Goal: Transaction & Acquisition: Purchase product/service

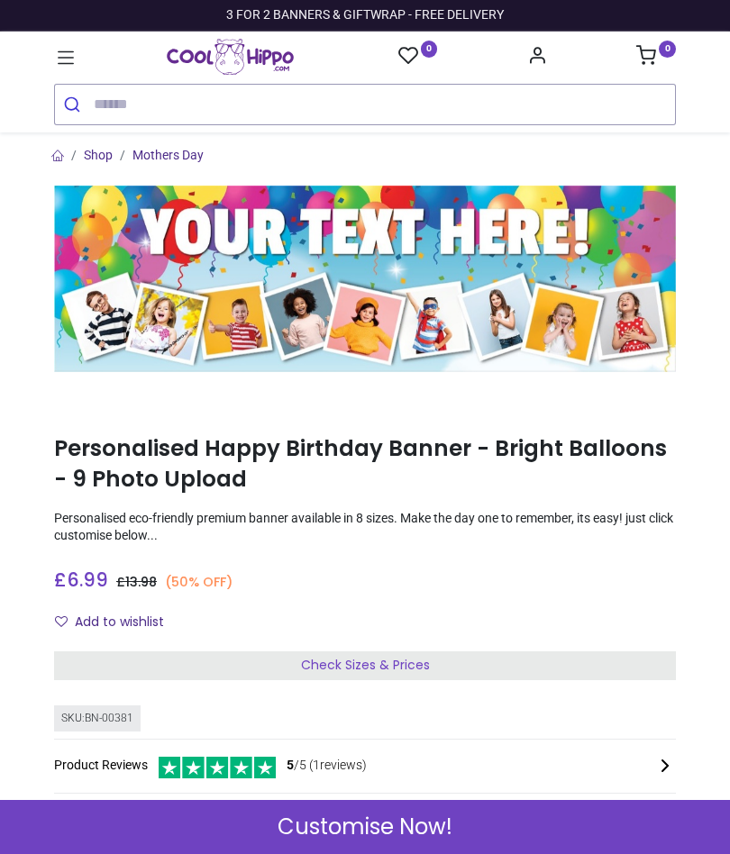
click at [69, 70] on link at bounding box center [65, 57] width 23 height 32
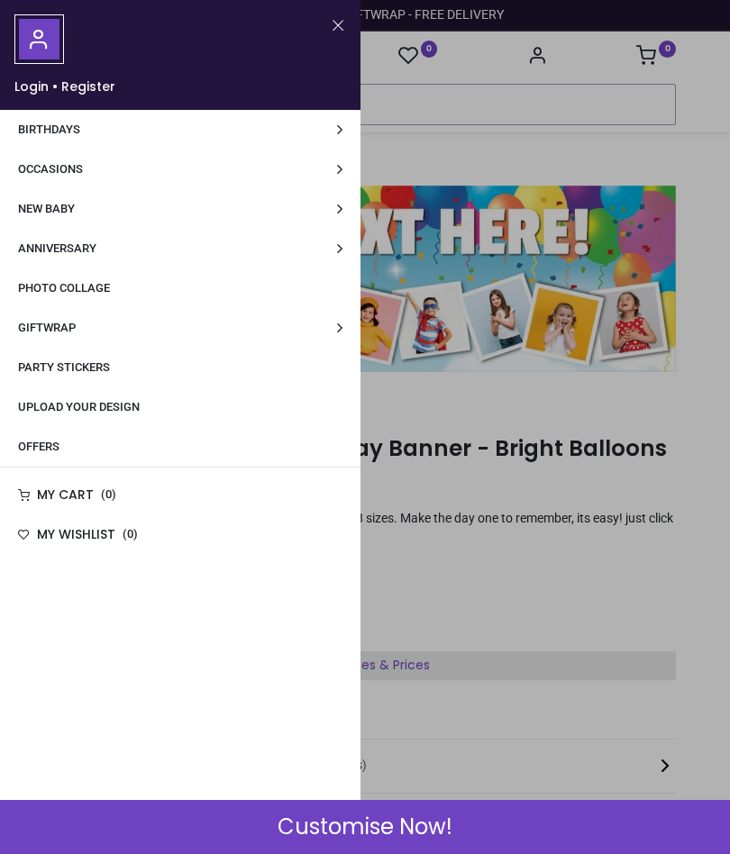
click at [343, 133] on link "Birthdays" at bounding box center [180, 130] width 361 height 40
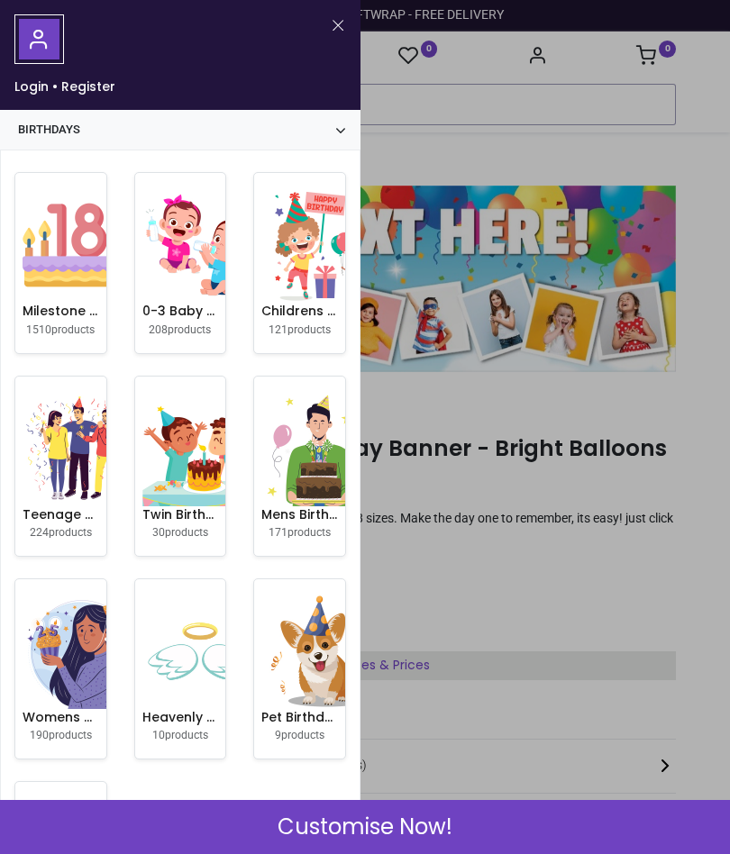
click at [307, 292] on img at bounding box center [318, 244] width 115 height 115
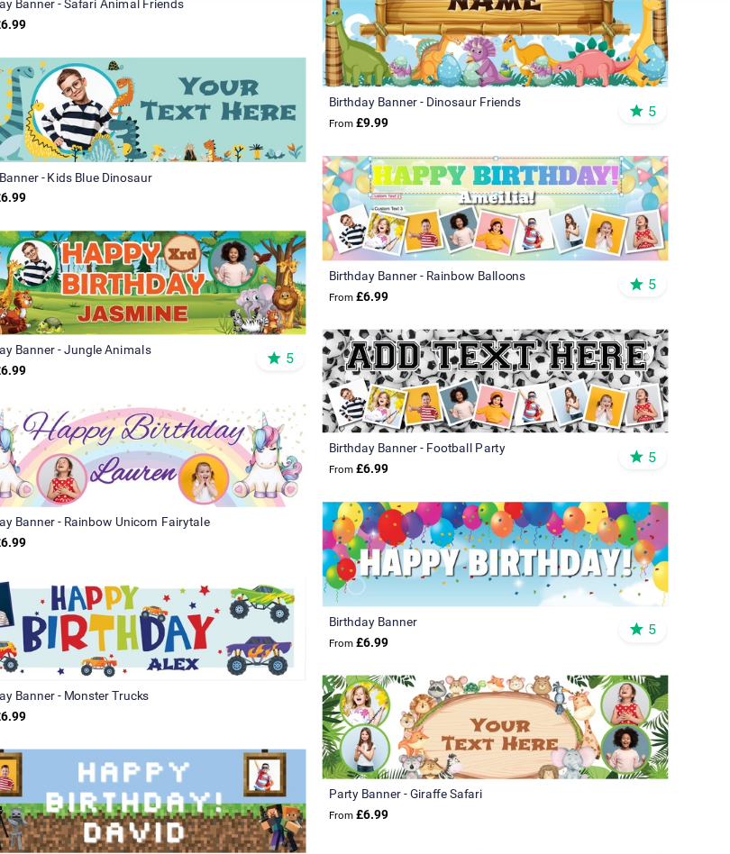
scroll to position [1127, 0]
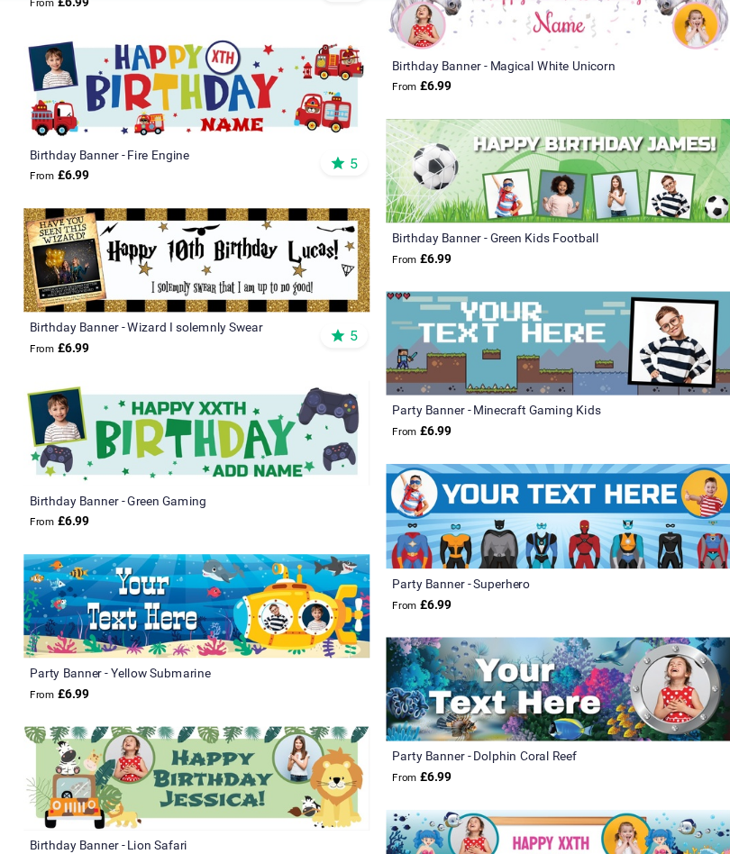
scroll to position [3555, 0]
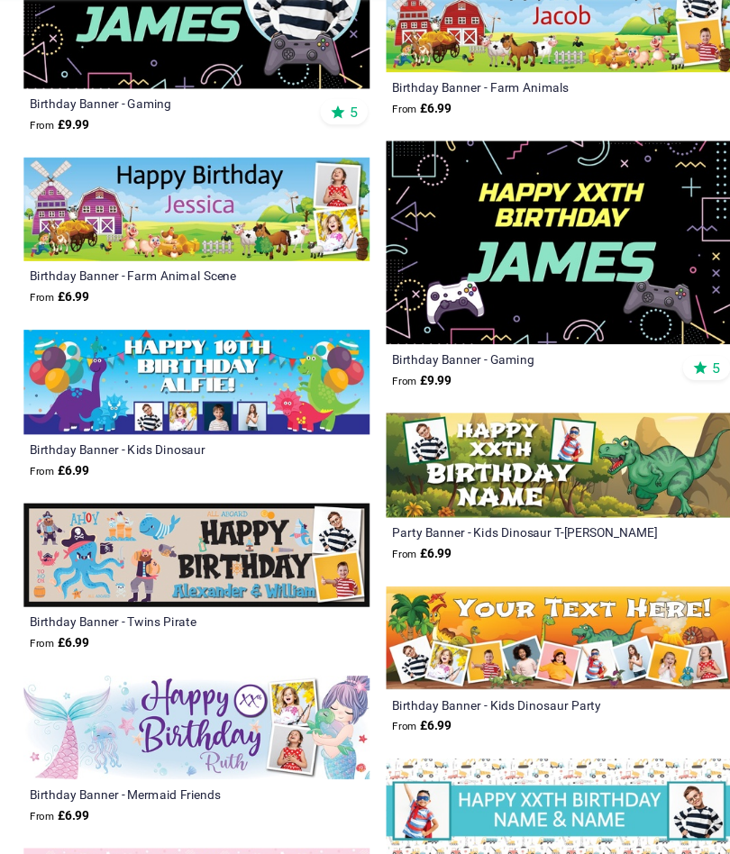
scroll to position [5052, 0]
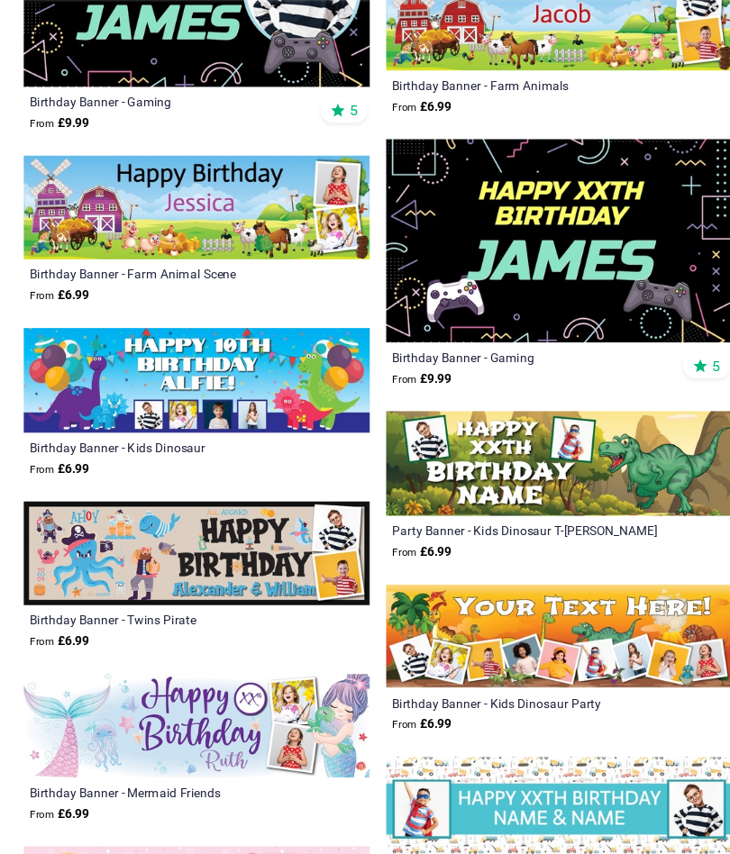
click at [552, 618] on img at bounding box center [524, 663] width 304 height 91
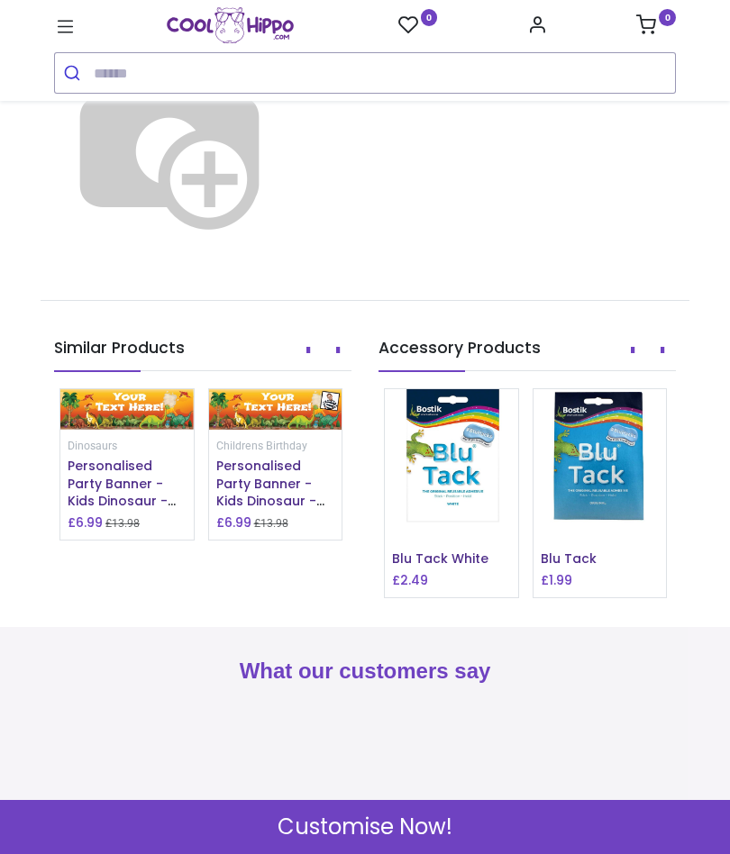
scroll to position [1759, 0]
